Goal: Find contact information: Find contact information

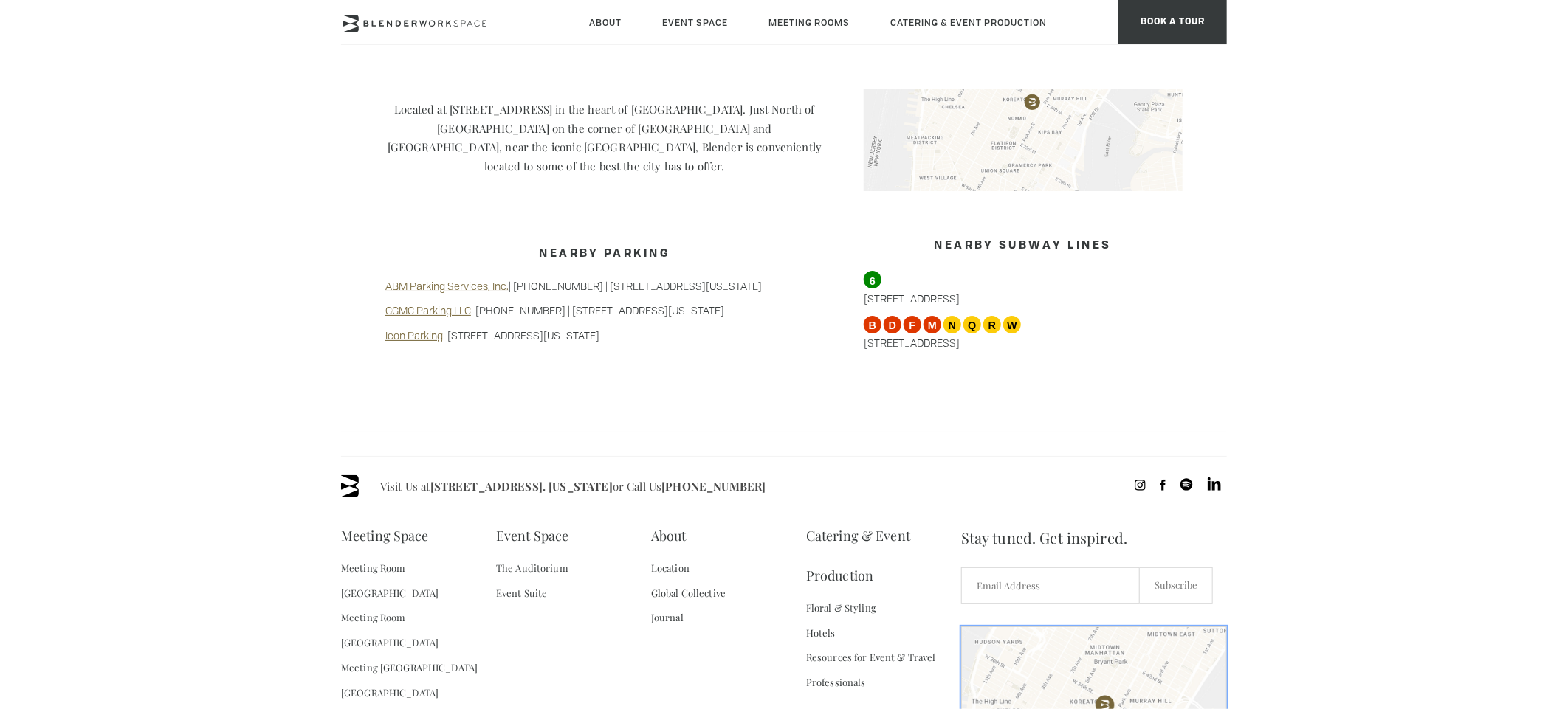
scroll to position [1252, 0]
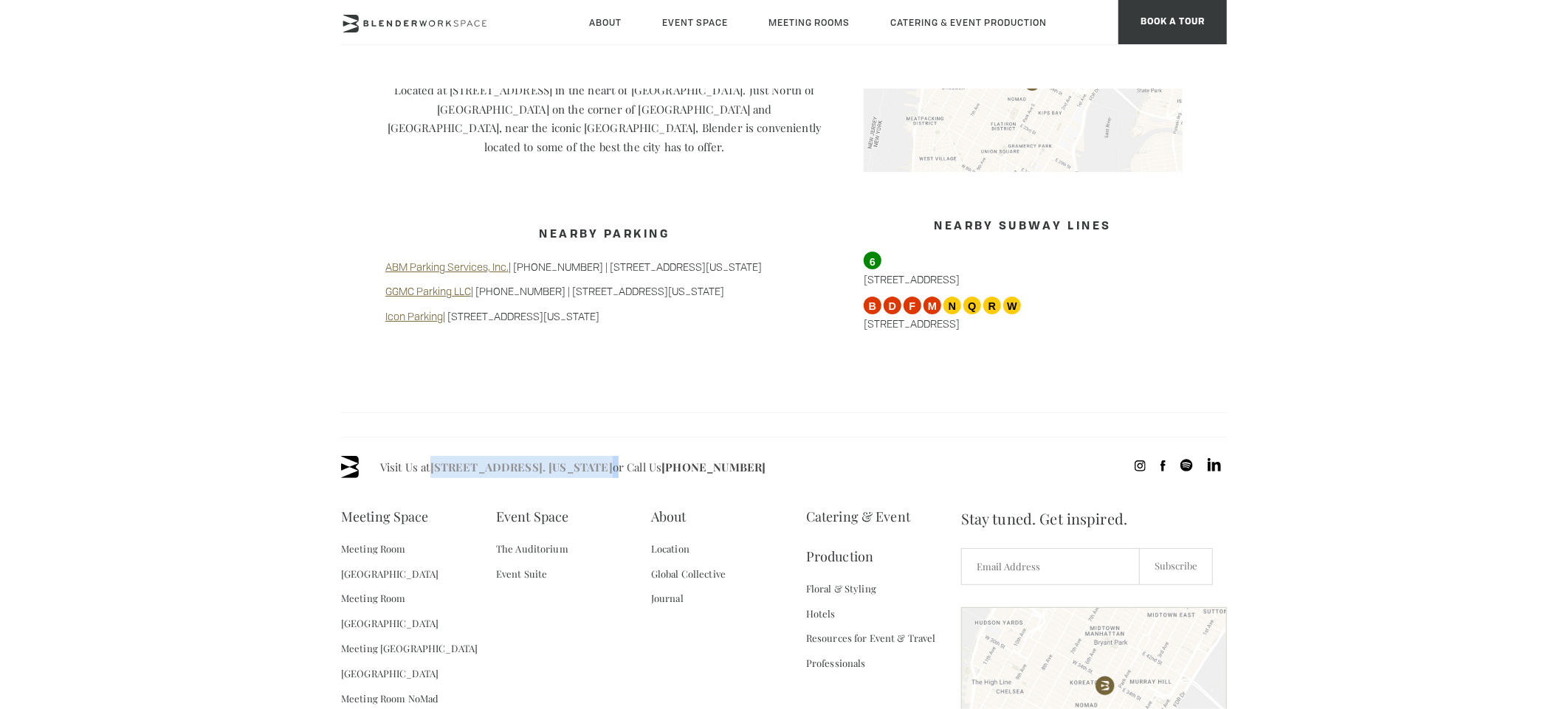
drag, startPoint x: 656, startPoint y: 451, endPoint x: 432, endPoint y: 451, distance: 224.0
click at [432, 456] on span "Visit Us at [STREET_ADDRESS]. [US_STATE] or Call Us [PHONE_NUMBER]" at bounding box center [573, 467] width 385 height 22
copy span "[STREET_ADDRESS]. [US_STATE]"
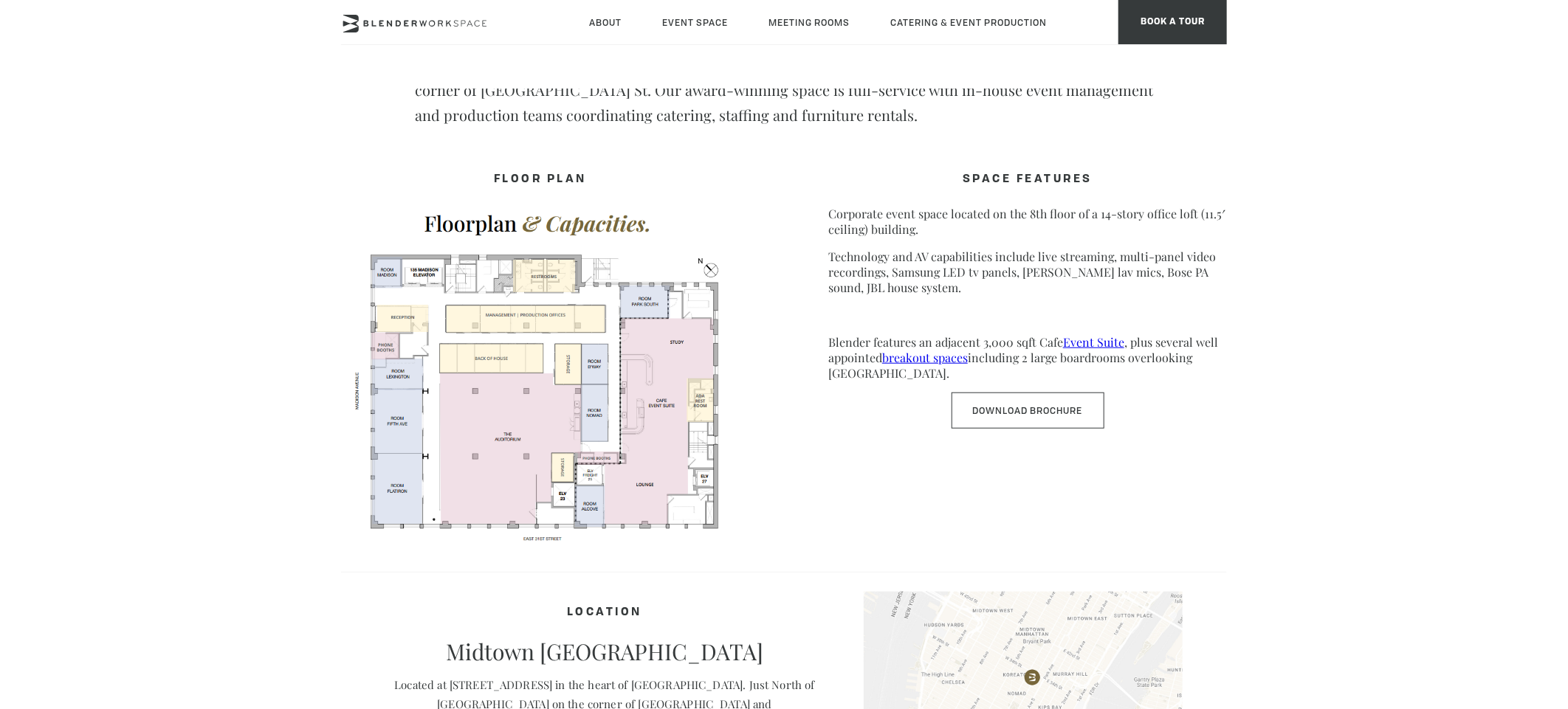
scroll to position [0, 0]
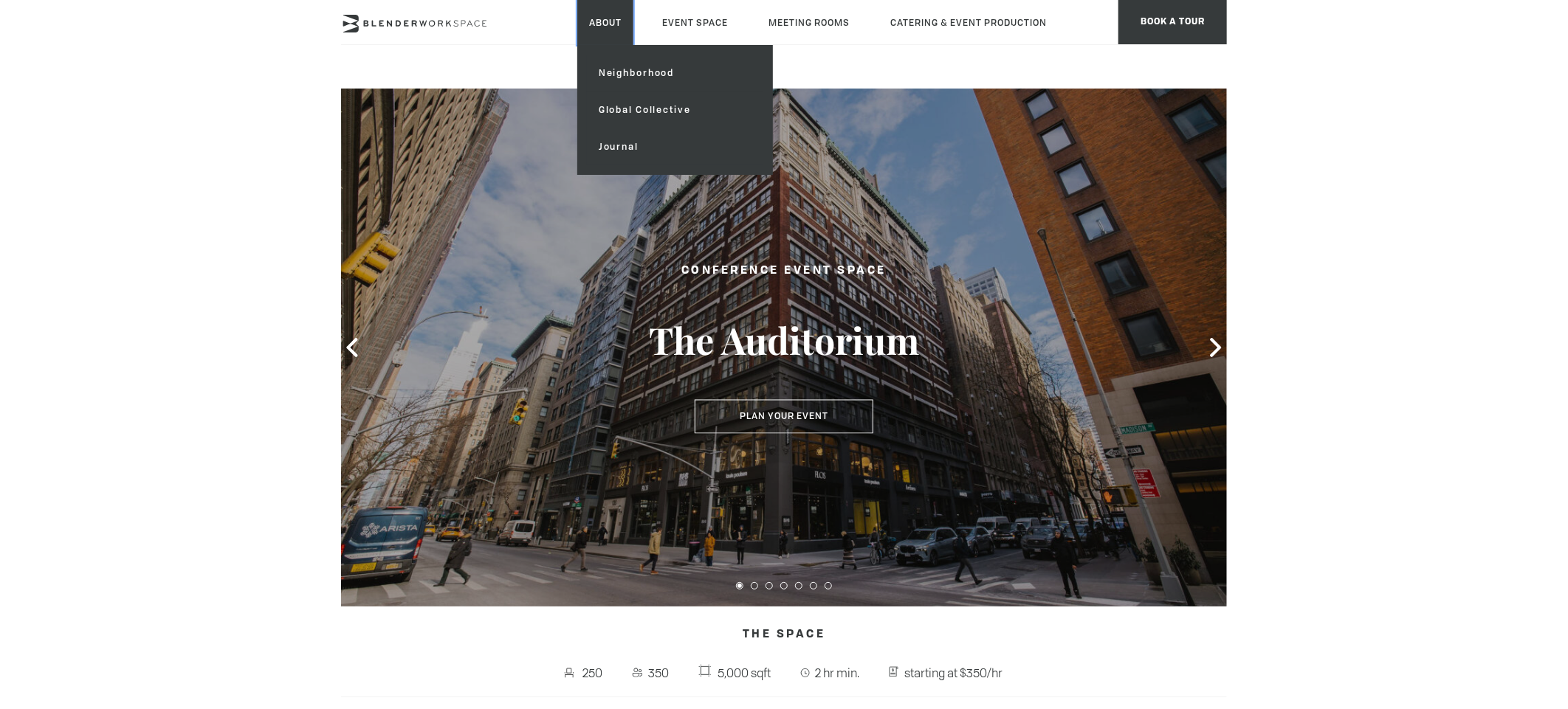
click at [606, 24] on link "About" at bounding box center [605, 22] width 56 height 45
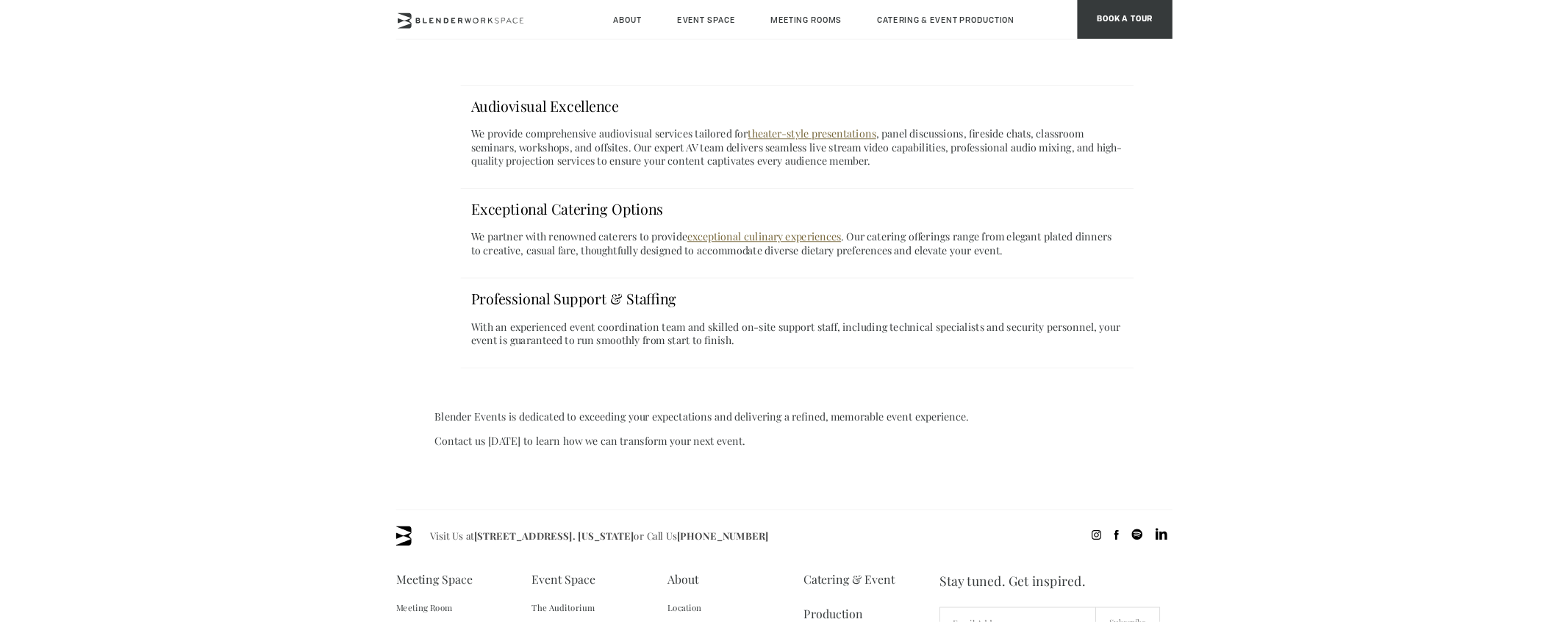
scroll to position [1102, 0]
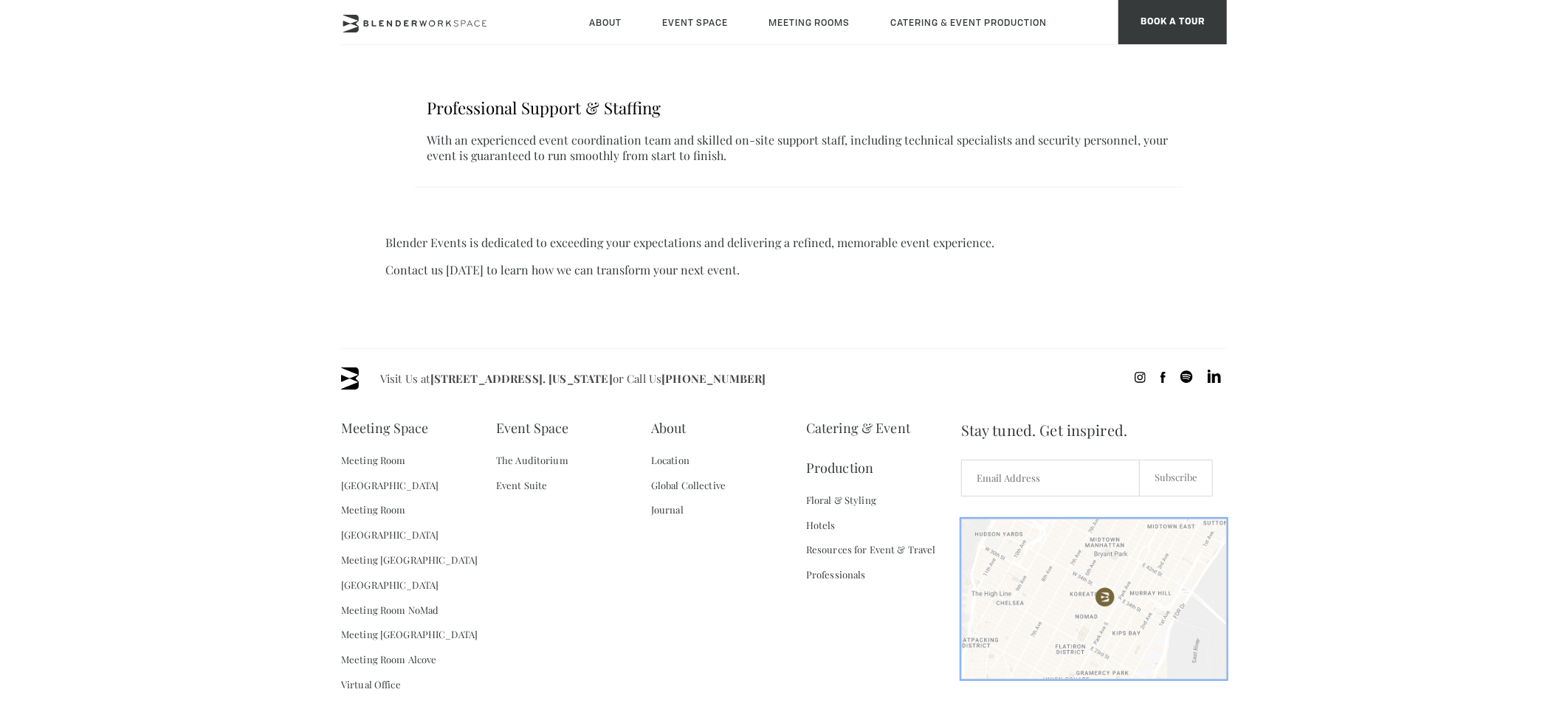
click at [1103, 555] on div at bounding box center [1094, 599] width 266 height 161
